Goal: Task Accomplishment & Management: Manage account settings

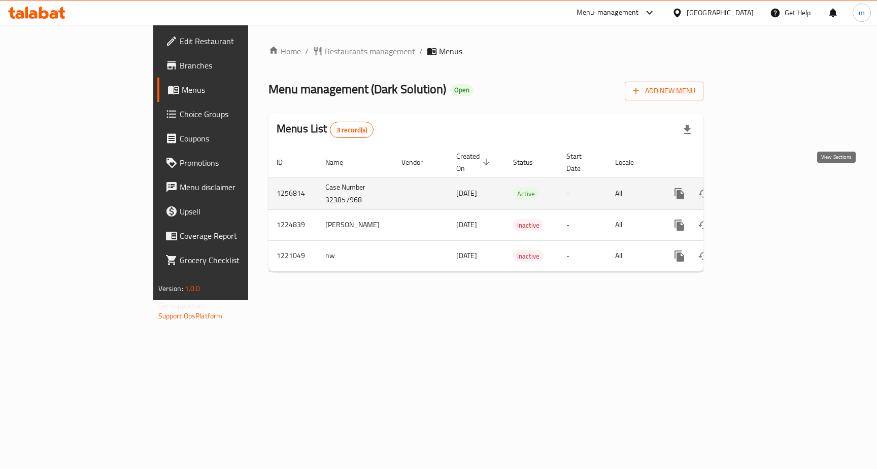
click at [759, 188] on icon "enhanced table" at bounding box center [752, 194] width 12 height 12
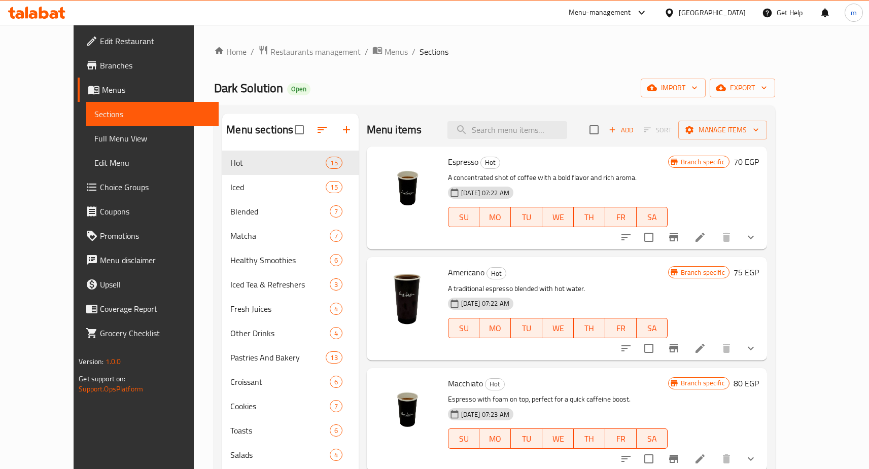
click at [100, 187] on span "Choice Groups" at bounding box center [155, 187] width 111 height 12
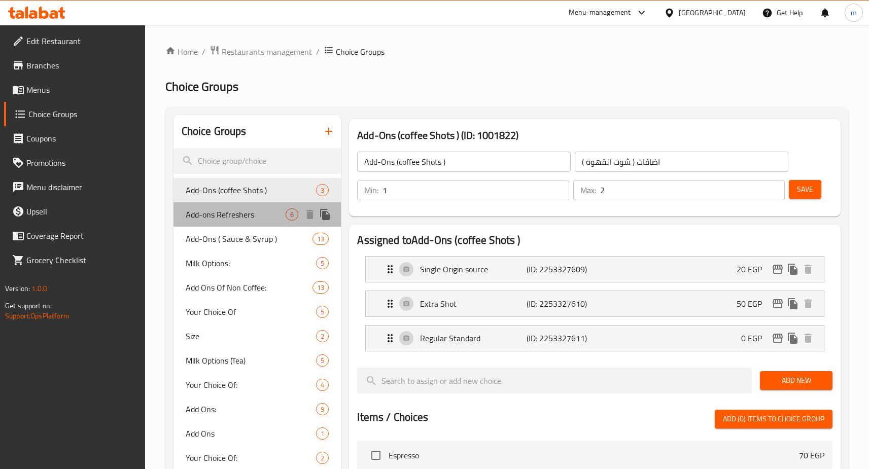
click at [240, 217] on span "Add-ons Refreshers" at bounding box center [236, 215] width 100 height 12
type input "Add-ons Refreshers"
type input "اضافات مرطبات"
type input "0"
type input "1"
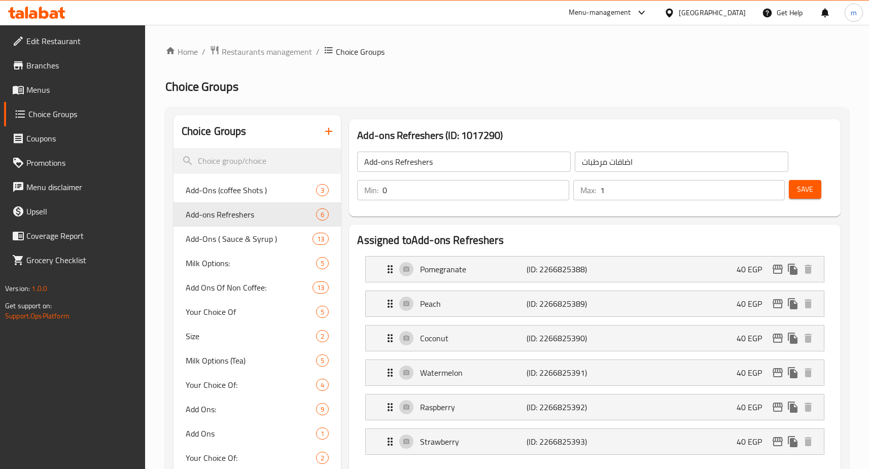
click at [587, 88] on h2 "Choice Groups" at bounding box center [506, 87] width 683 height 16
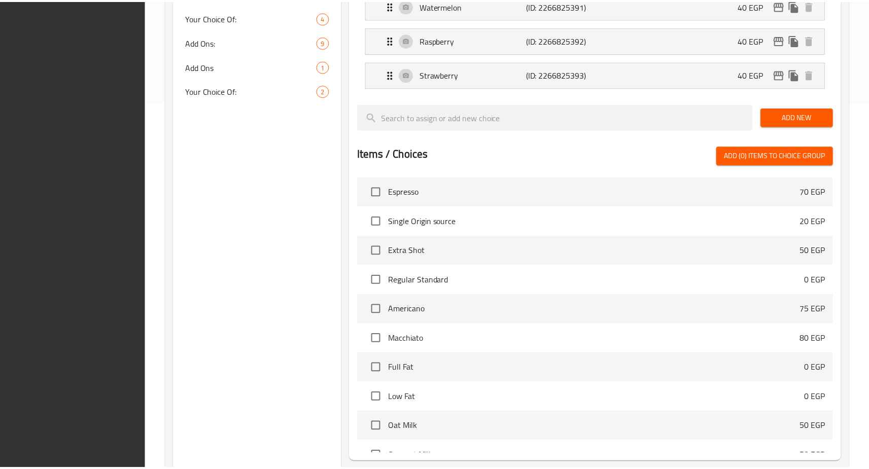
scroll to position [464, 0]
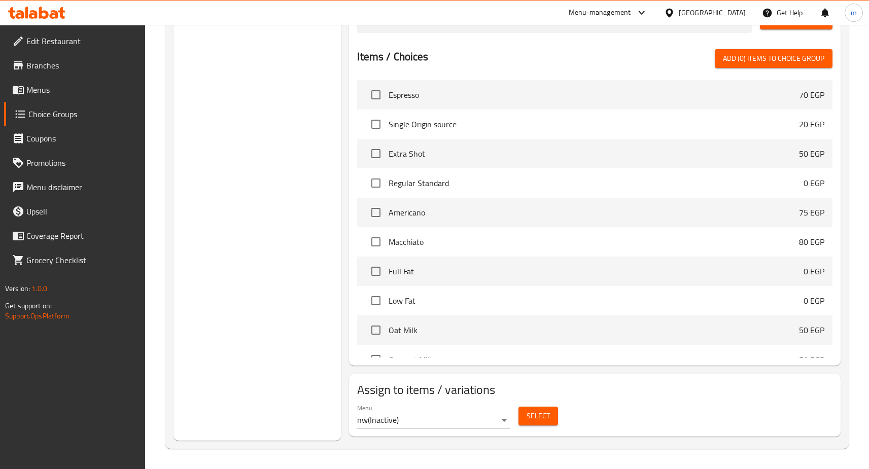
click at [277, 196] on div "Choice Groups Add-Ons (coffee Shots ) 3 Add-ons Refreshers 6 Add-Ons ( Sauce & …" at bounding box center [258, 46] width 168 height 790
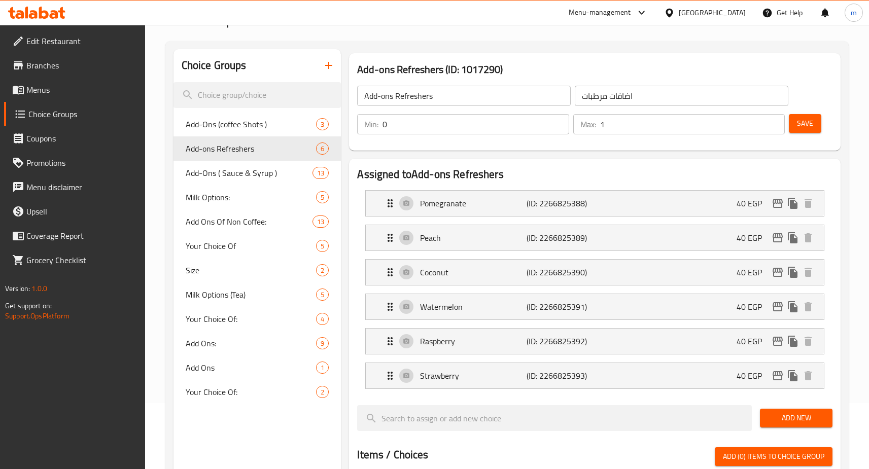
scroll to position [0, 0]
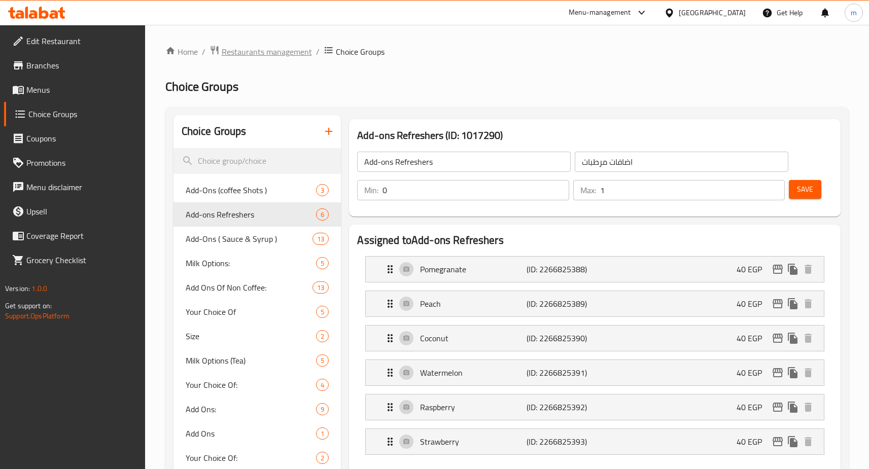
click at [282, 46] on span "Restaurants management" at bounding box center [267, 52] width 90 height 12
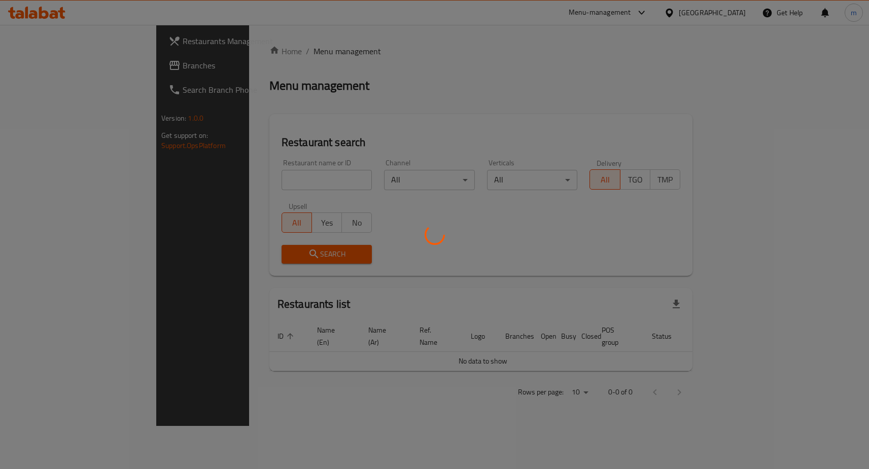
click at [53, 67] on div at bounding box center [434, 234] width 869 height 469
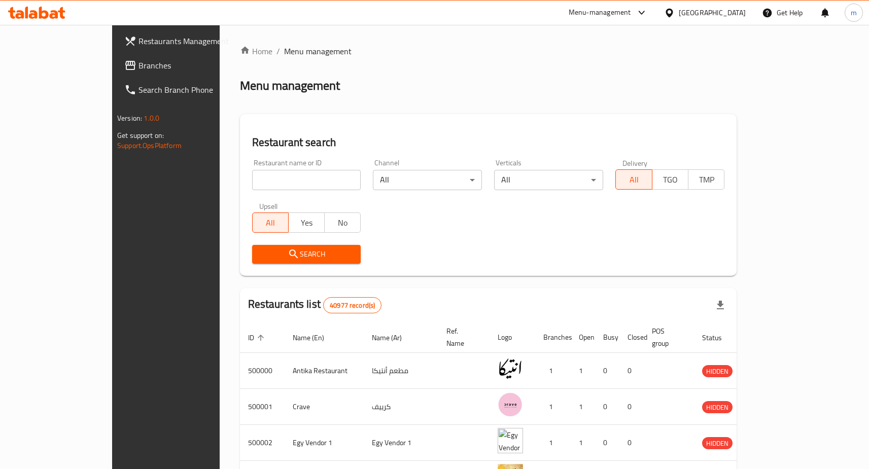
click at [139, 67] on span "Branches" at bounding box center [194, 65] width 111 height 12
